Goal: Task Accomplishment & Management: Use online tool/utility

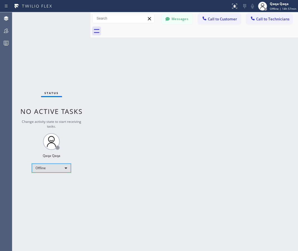
click at [54, 170] on div "Offline" at bounding box center [51, 168] width 39 height 9
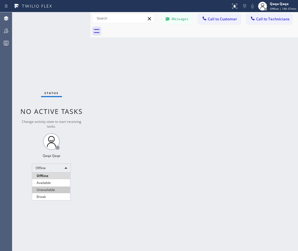
click at [51, 190] on li "Unavailable" at bounding box center [51, 190] width 38 height 7
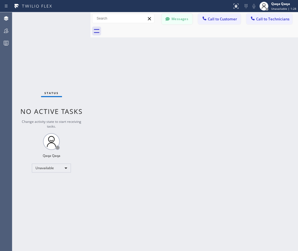
click at [171, 18] on div at bounding box center [167, 19] width 7 height 7
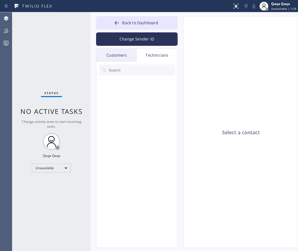
click at [126, 52] on div "Customers" at bounding box center [116, 55] width 41 height 13
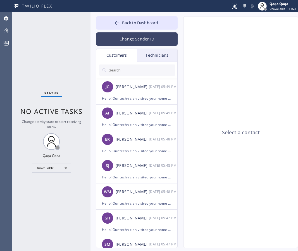
click at [141, 38] on button "Change Sender ID" at bounding box center [137, 38] width 82 height 13
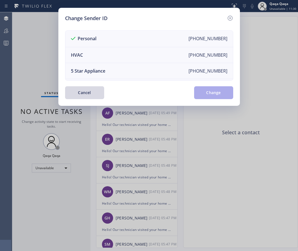
click at [246, 75] on div "Change Sender ID Personal [PHONE_NUMBER] HVAC [PHONE_NUMBER] 5 Star Appliance […" at bounding box center [149, 125] width 298 height 251
click at [230, 19] on icon at bounding box center [230, 18] width 7 height 7
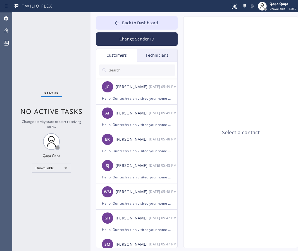
click at [262, 112] on div "Select a contact" at bounding box center [241, 132] width 115 height 232
click at [68, 209] on div "Status No active tasks Change activity state to start receiving tasks. Qaqa Qaq…" at bounding box center [51, 131] width 78 height 239
click at [250, 103] on div "Select a contact" at bounding box center [241, 132] width 115 height 232
